Goal: Transaction & Acquisition: Purchase product/service

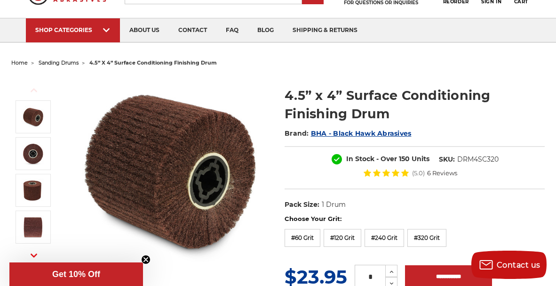
scroll to position [94, 0]
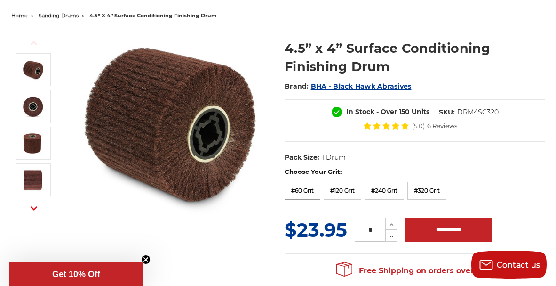
click at [303, 190] on label "#60 Grit" at bounding box center [303, 191] width 36 height 18
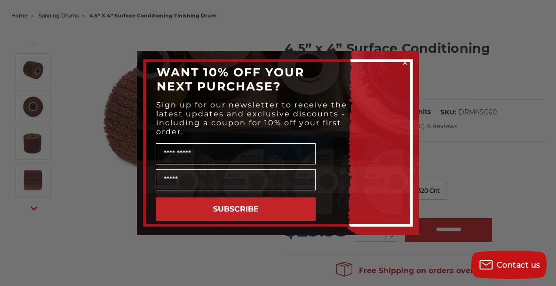
click at [405, 63] on icon "Close dialog" at bounding box center [405, 63] width 4 height 4
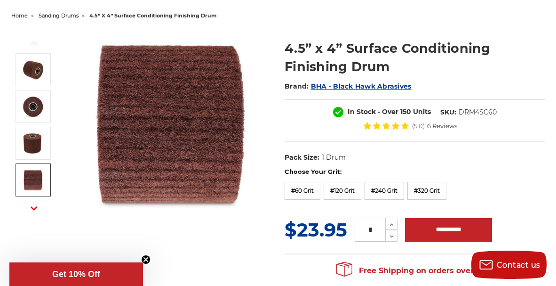
click at [33, 209] on use "button" at bounding box center [34, 208] width 7 height 4
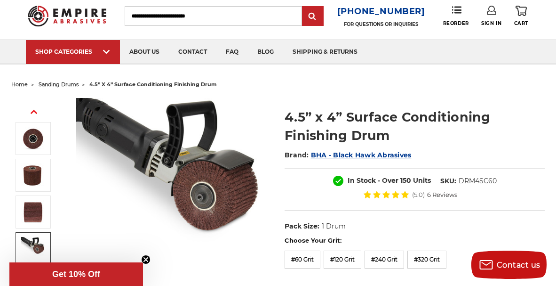
scroll to position [25, 0]
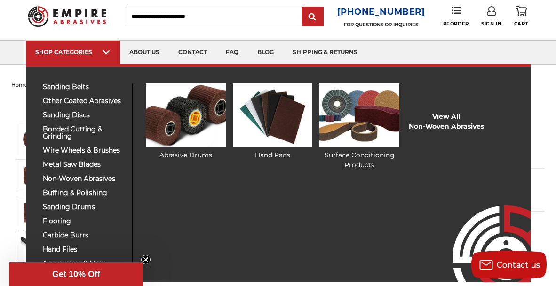
click at [190, 122] on img at bounding box center [186, 115] width 80 height 64
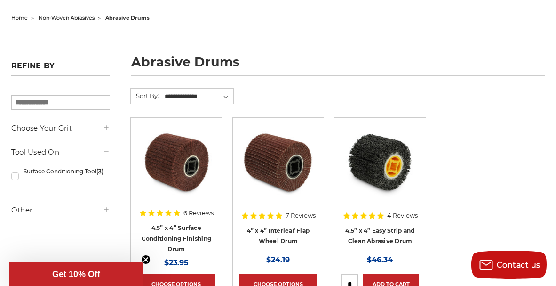
scroll to position [112, 0]
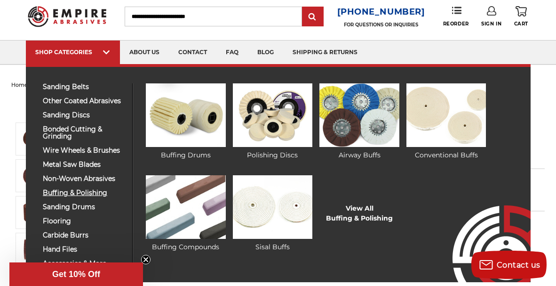
scroll to position [72, 0]
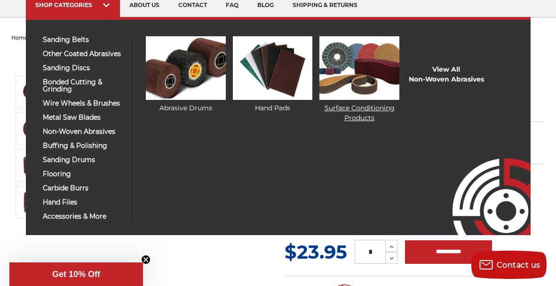
click at [372, 80] on img at bounding box center [360, 68] width 80 height 64
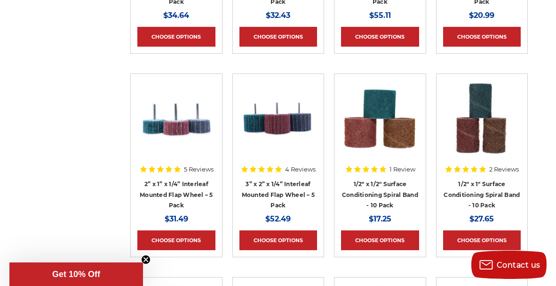
scroll to position [1177, 0]
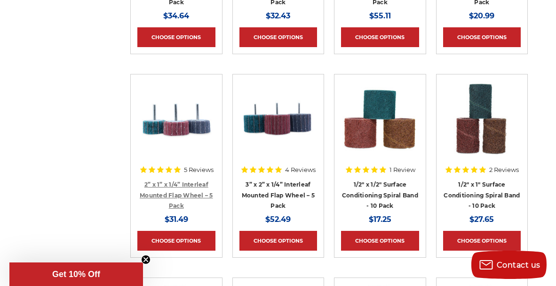
click at [196, 193] on link "2” x 1” x 1/4” Interleaf Mounted Flap Wheel – 5 Pack" at bounding box center [176, 195] width 73 height 28
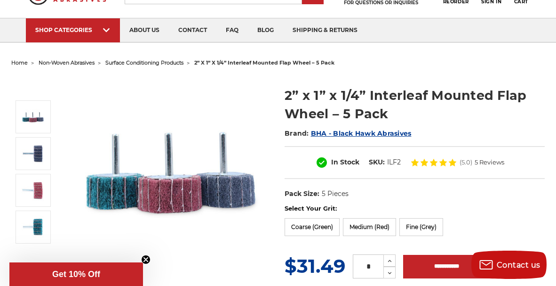
scroll to position [94, 0]
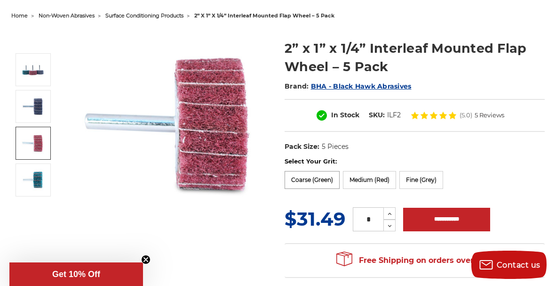
click at [311, 182] on label "Coarse (Green)" at bounding box center [312, 180] width 55 height 18
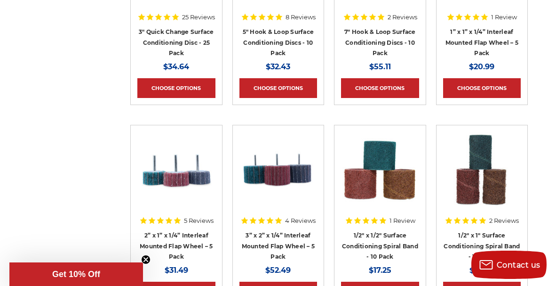
scroll to position [1147, 0]
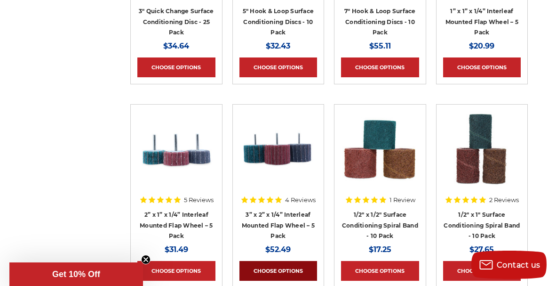
click at [272, 275] on link "Choose Options" at bounding box center [279, 271] width 78 height 20
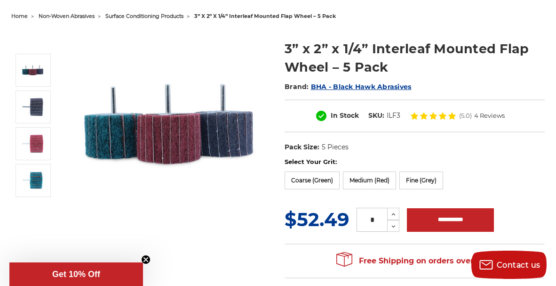
scroll to position [94, 0]
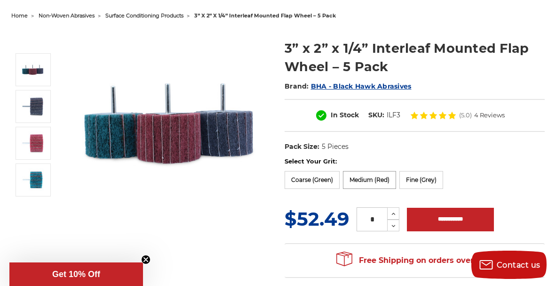
click at [362, 183] on label "Medium (Red)" at bounding box center [369, 180] width 53 height 18
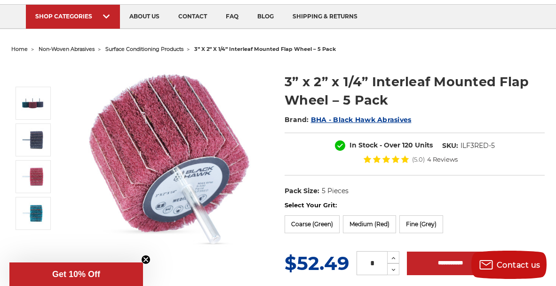
scroll to position [0, 0]
